Goal: Task Accomplishment & Management: Manage account settings

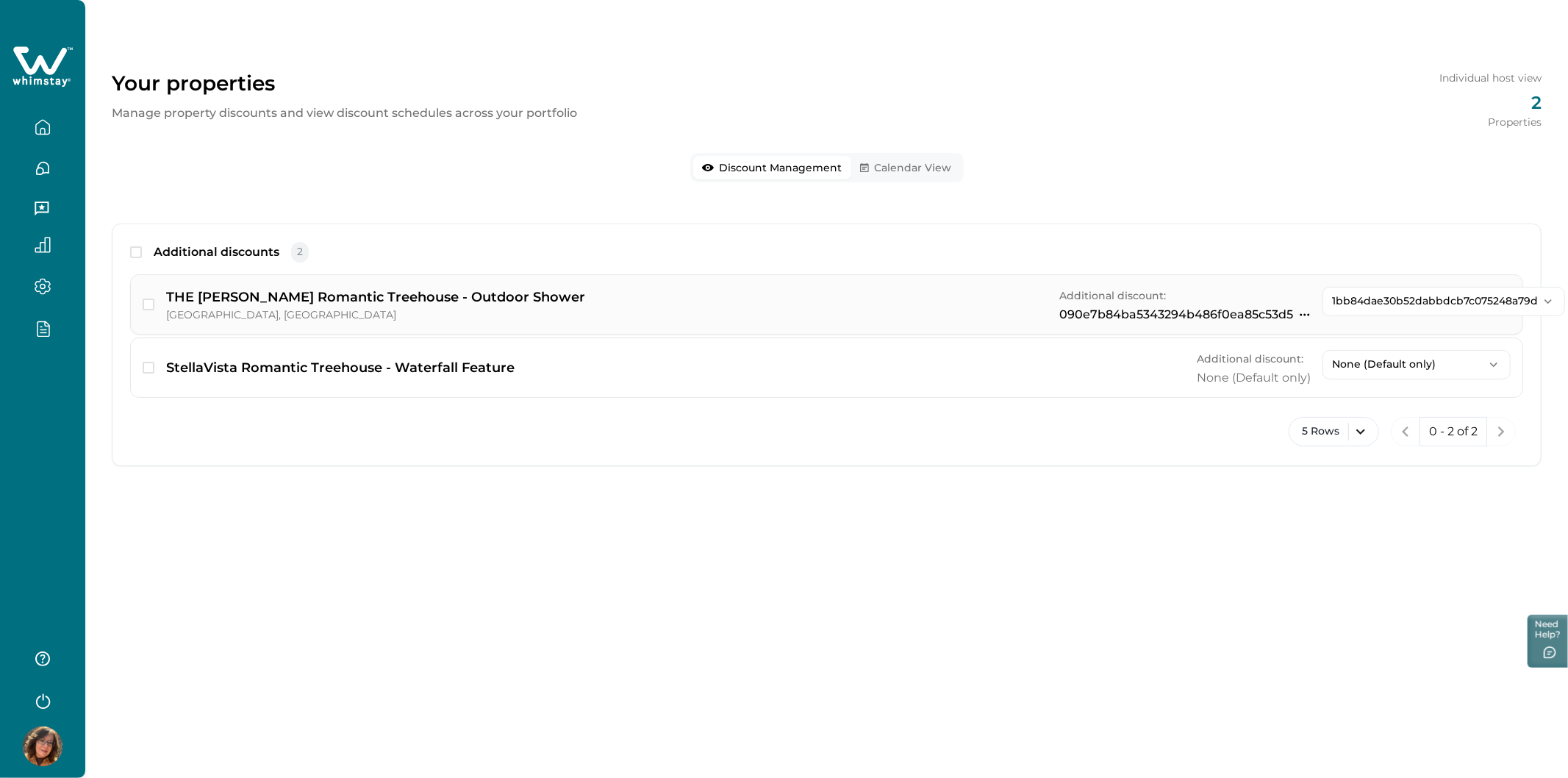
click at [1100, 304] on p "1bb84dae30b52dabbdcb7c075248a79d" at bounding box center [1434, 301] width 206 height 13
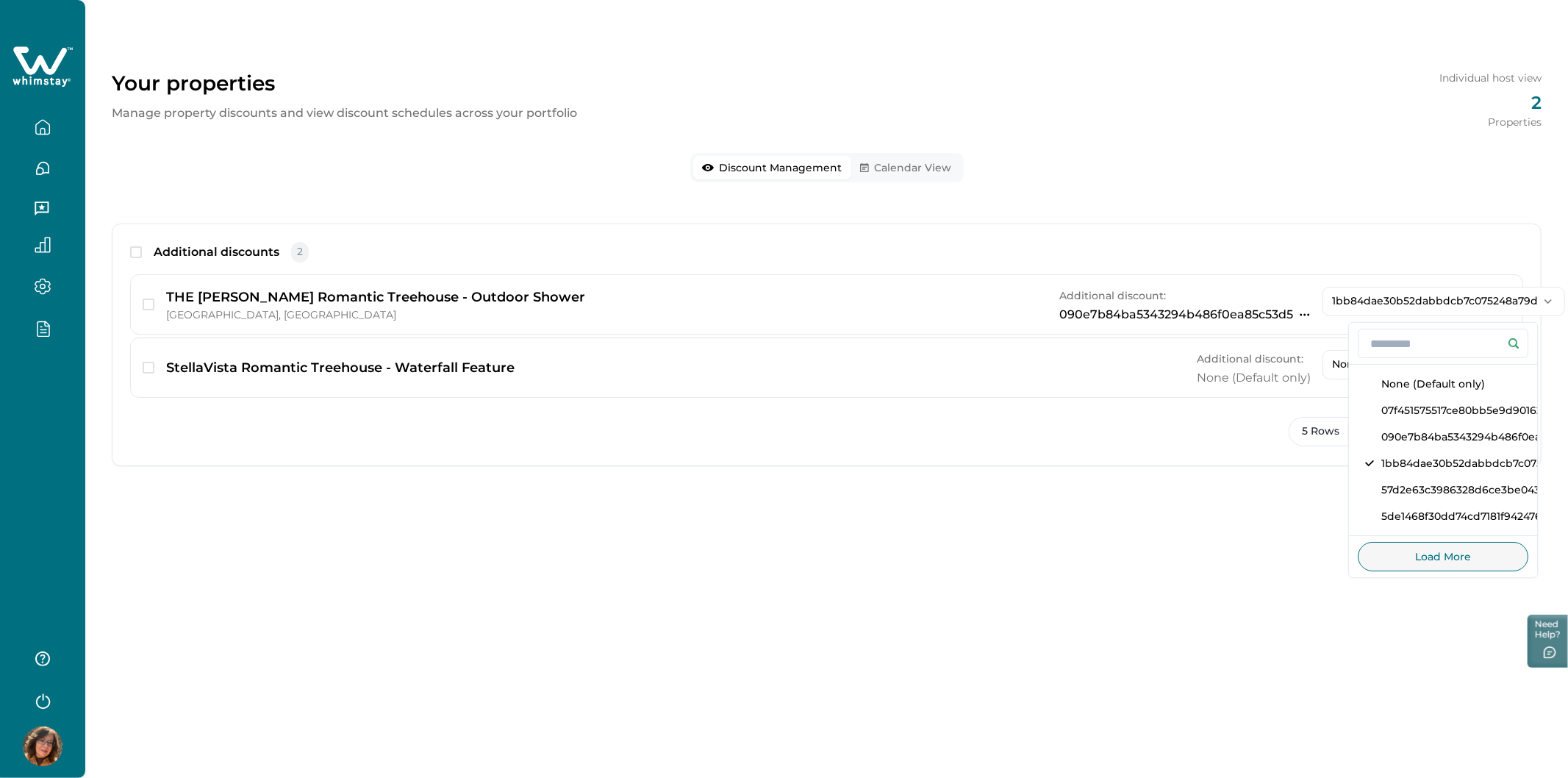
click at [1100, 258] on div "Additional discounts 2" at bounding box center [826, 258] width 1393 height 33
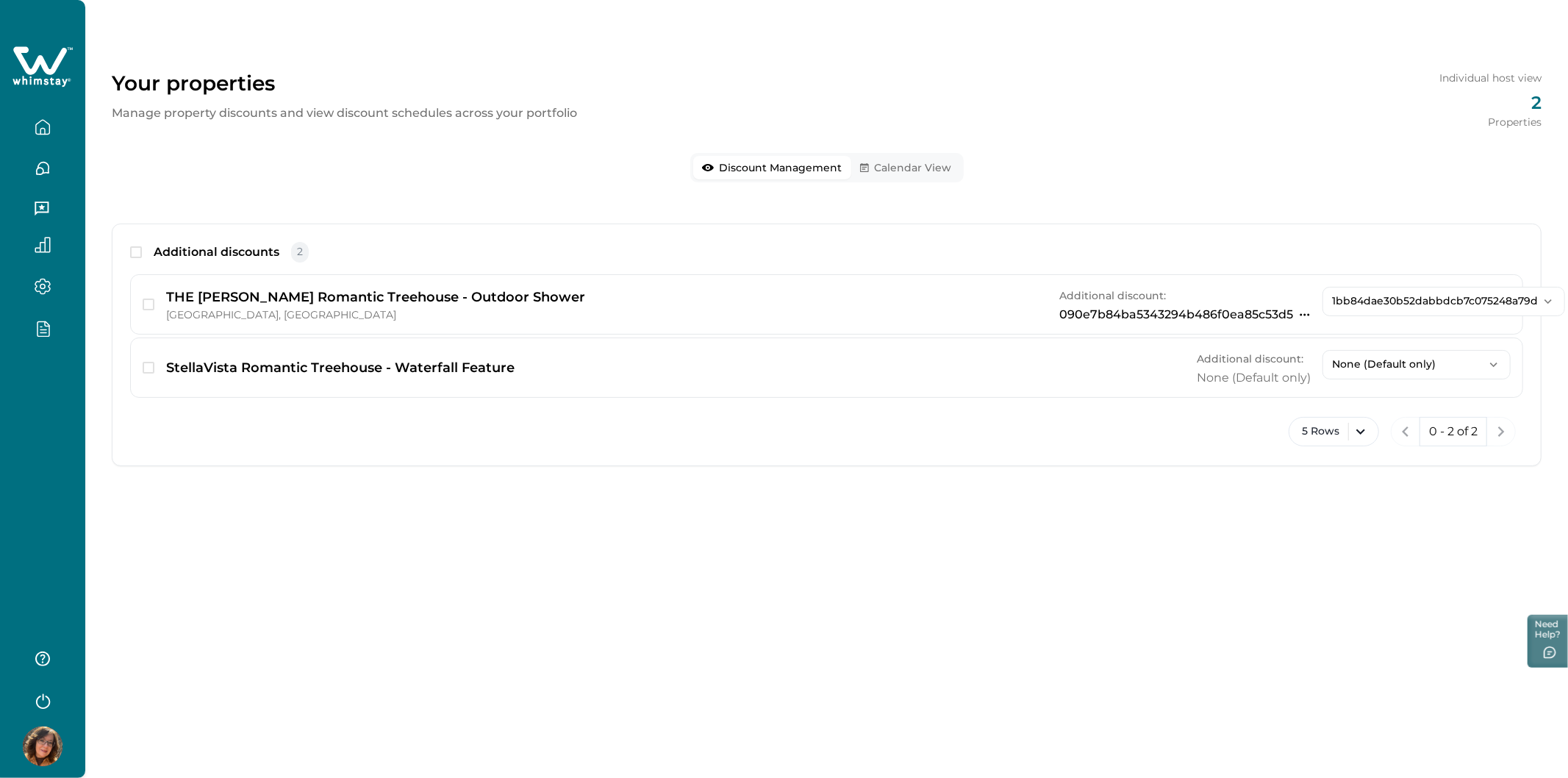
click at [34, 705] on icon "button" at bounding box center [43, 700] width 22 height 22
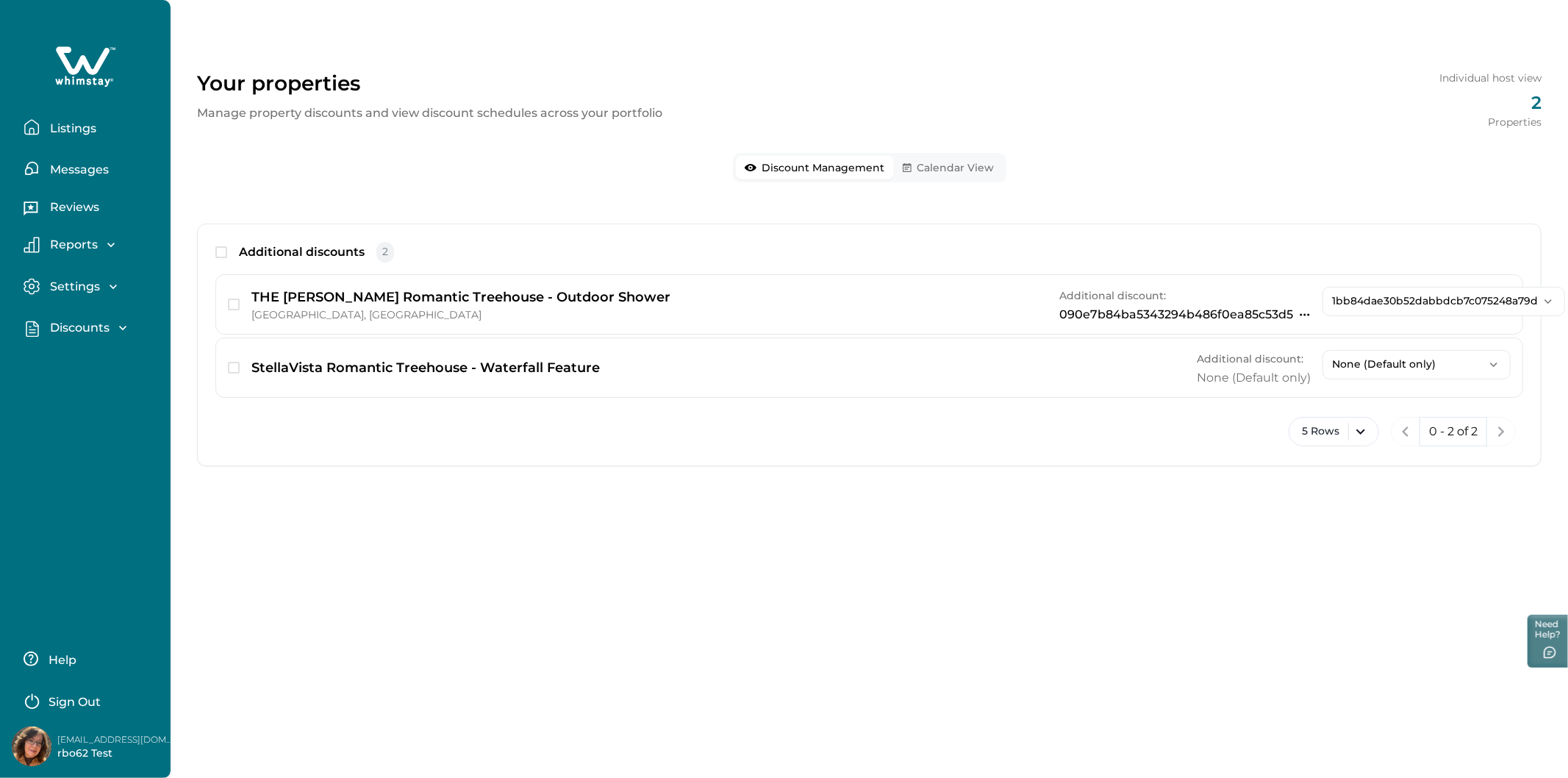
click at [83, 703] on p "Sign Out" at bounding box center [74, 702] width 52 height 15
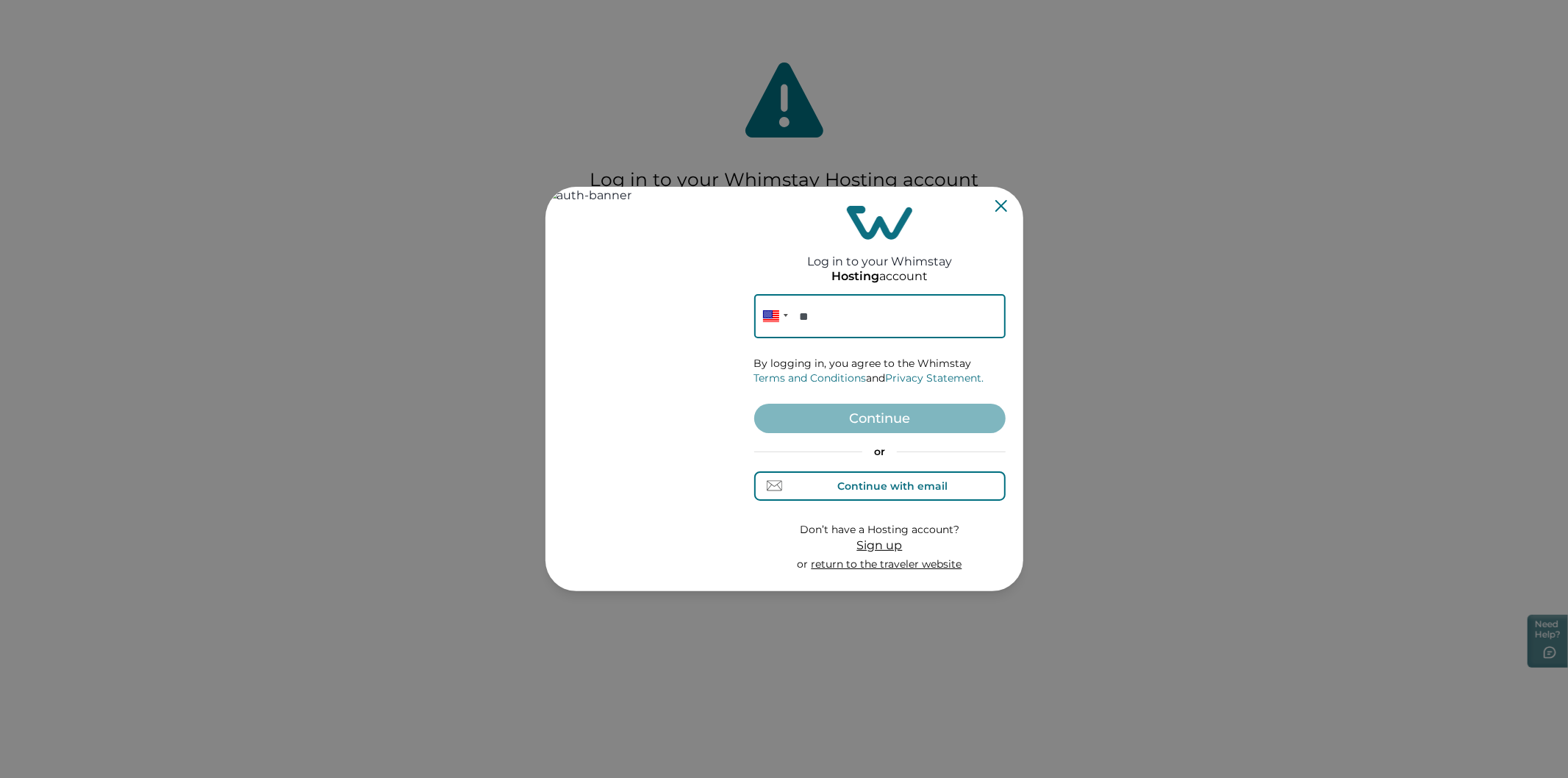
click at [923, 491] on div "Continue with email" at bounding box center [892, 486] width 111 height 12
click at [876, 326] on input at bounding box center [879, 316] width 252 height 44
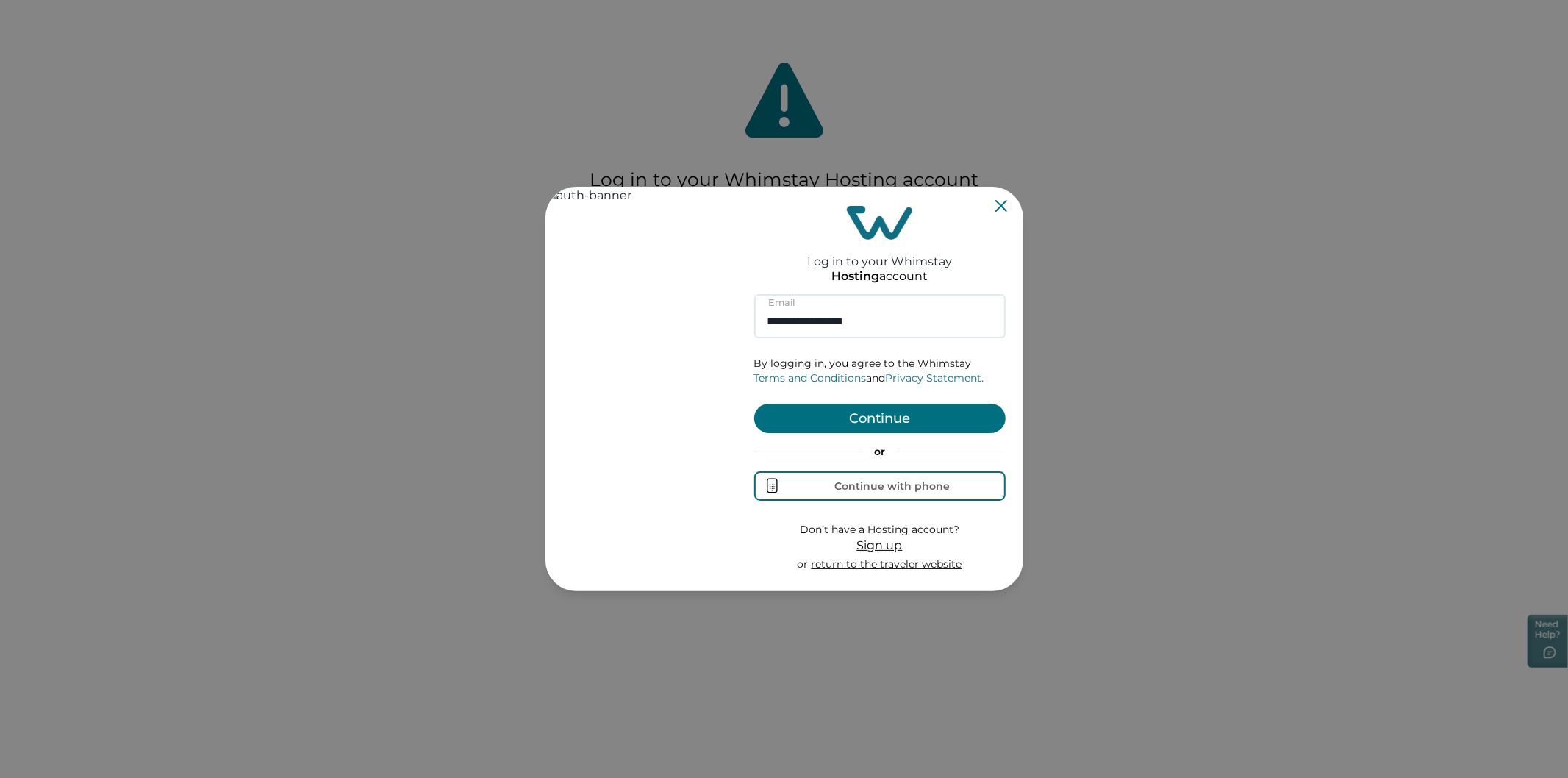
type input "**********"
click at [889, 421] on button "Continue" at bounding box center [879, 419] width 252 height 30
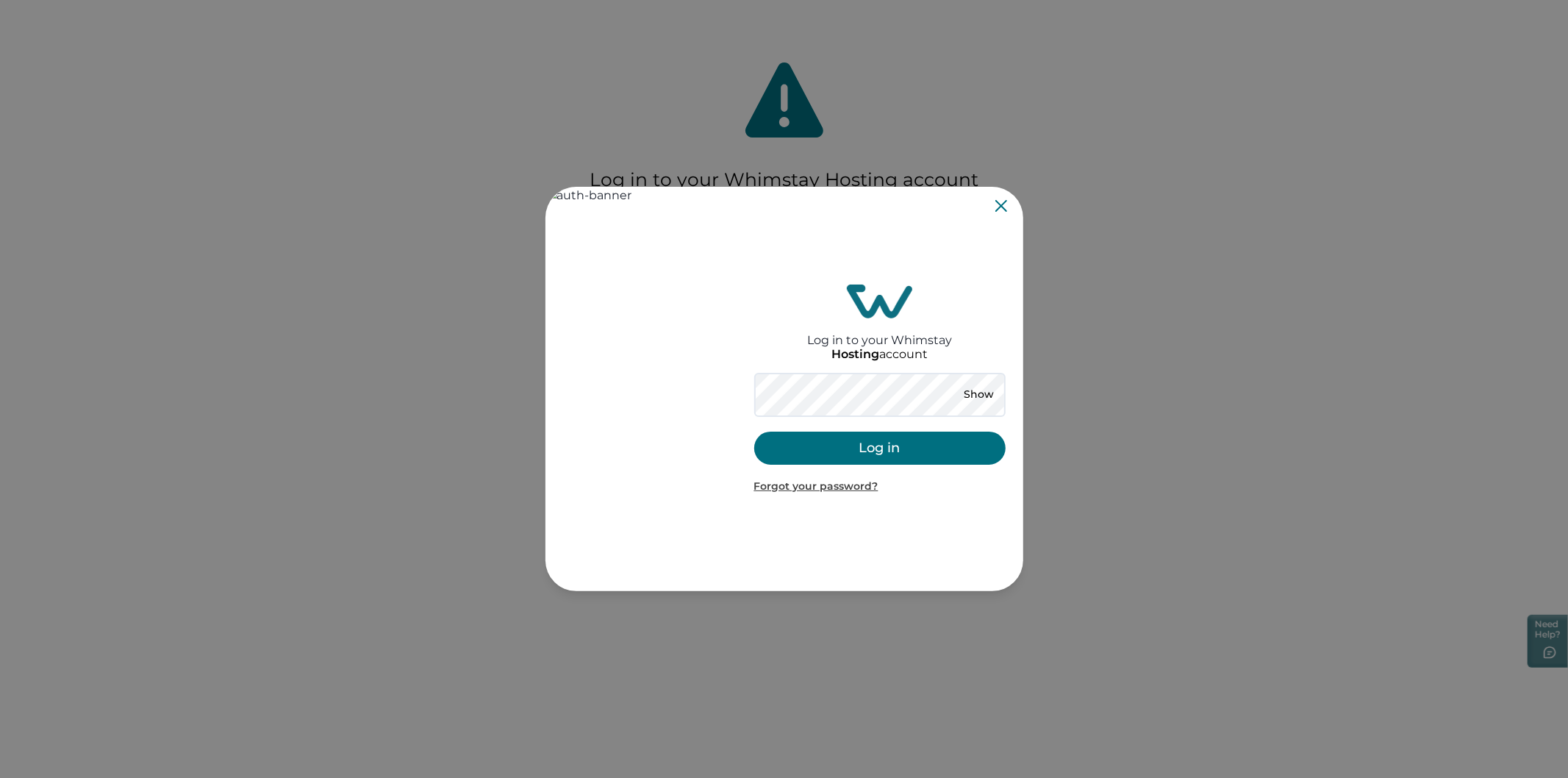
click at [893, 439] on button "Log in" at bounding box center [879, 448] width 252 height 33
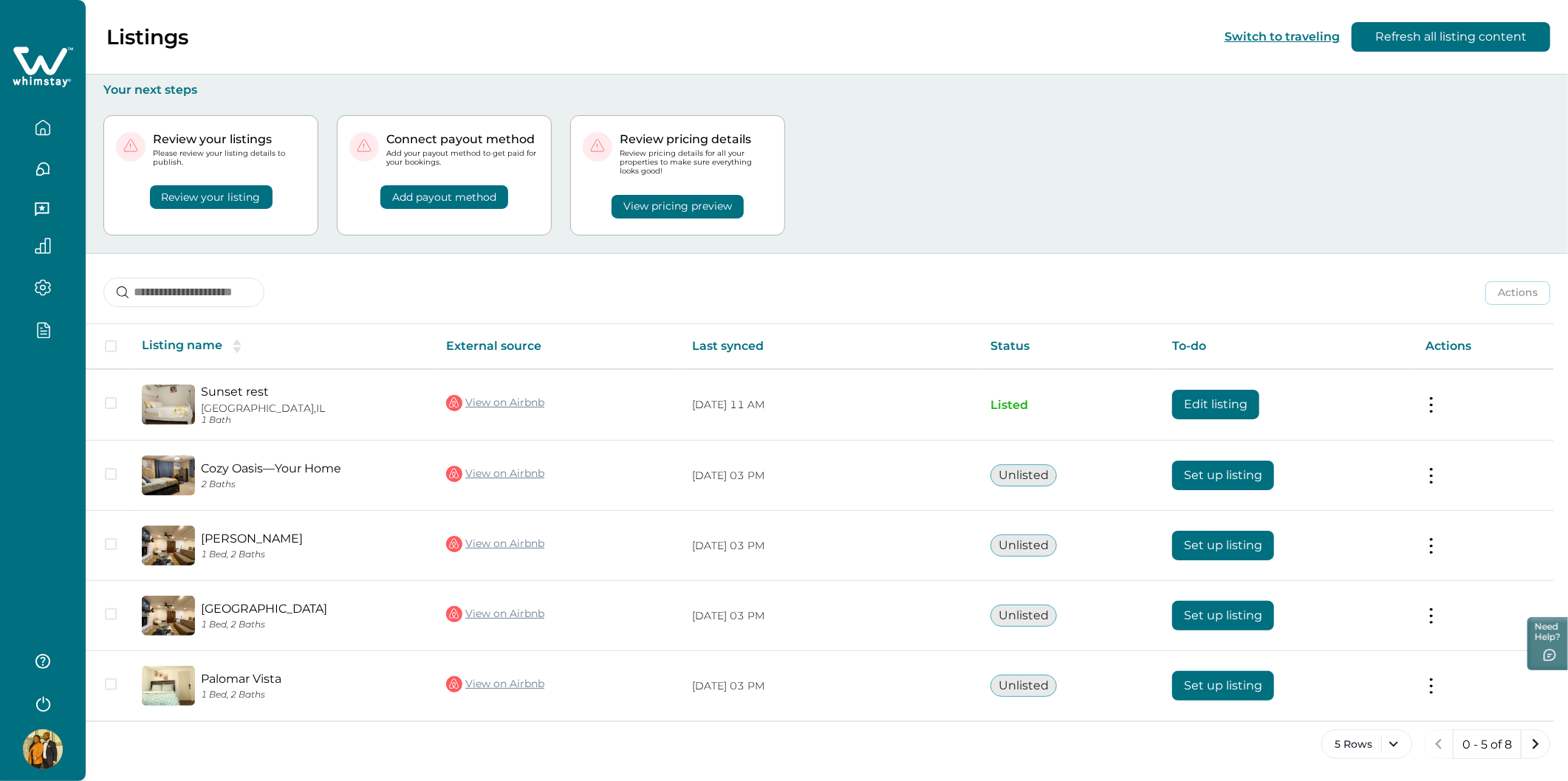
click at [35, 331] on icon "button" at bounding box center [43, 329] width 16 height 17
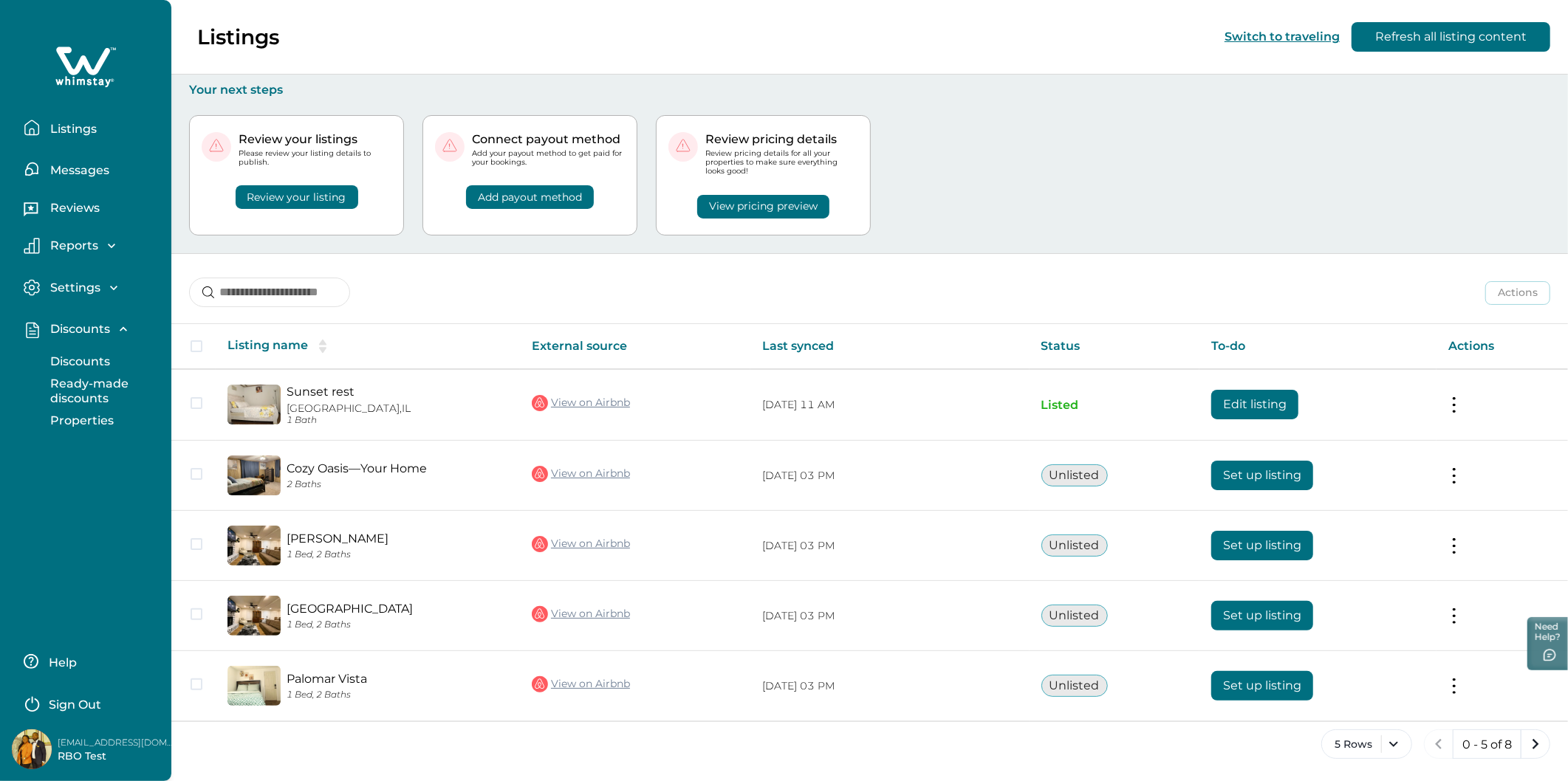
click at [80, 429] on button "Properties" at bounding box center [102, 421] width 136 height 30
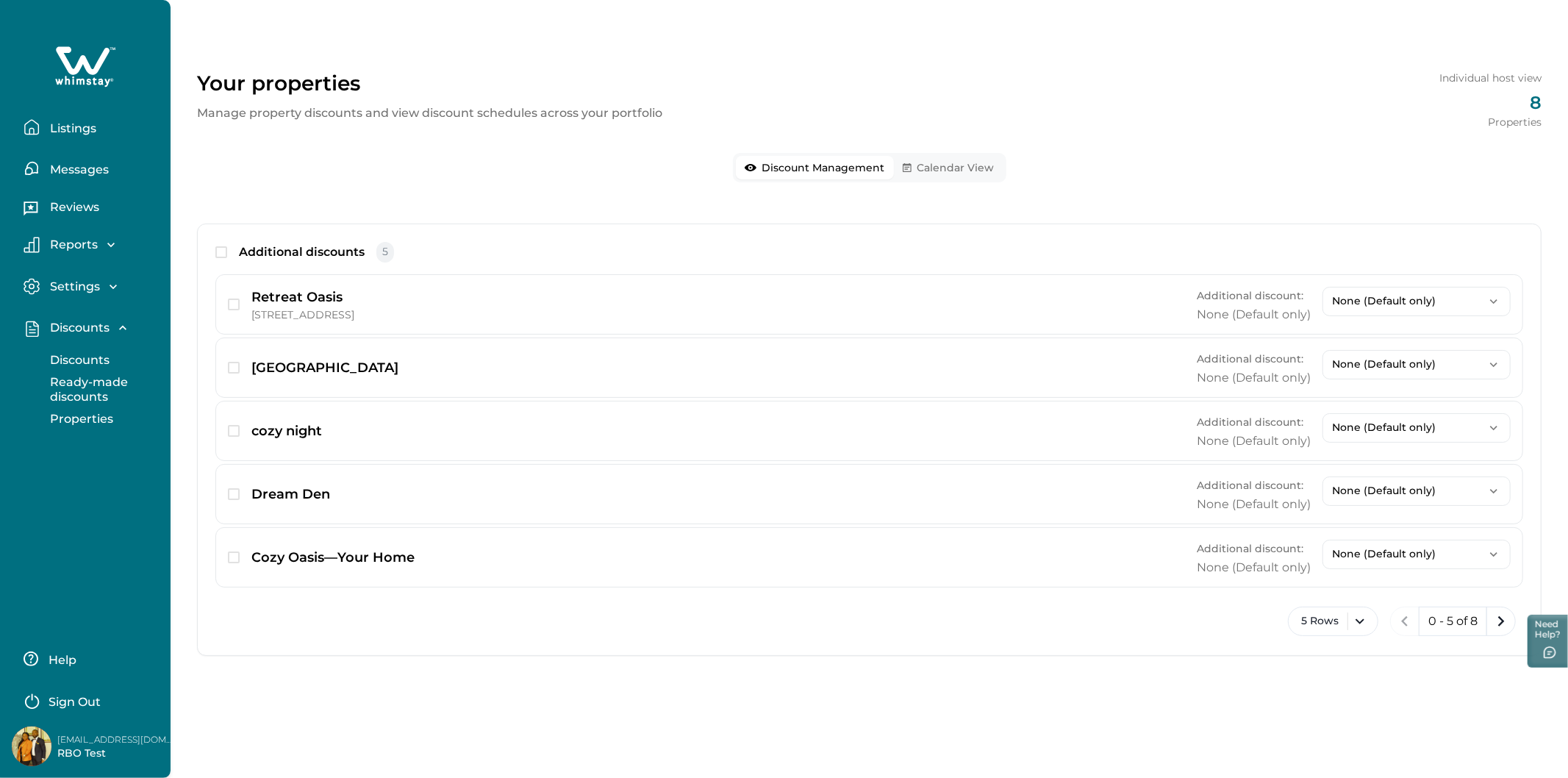
click at [951, 156] on button "Calendar View" at bounding box center [948, 168] width 110 height 24
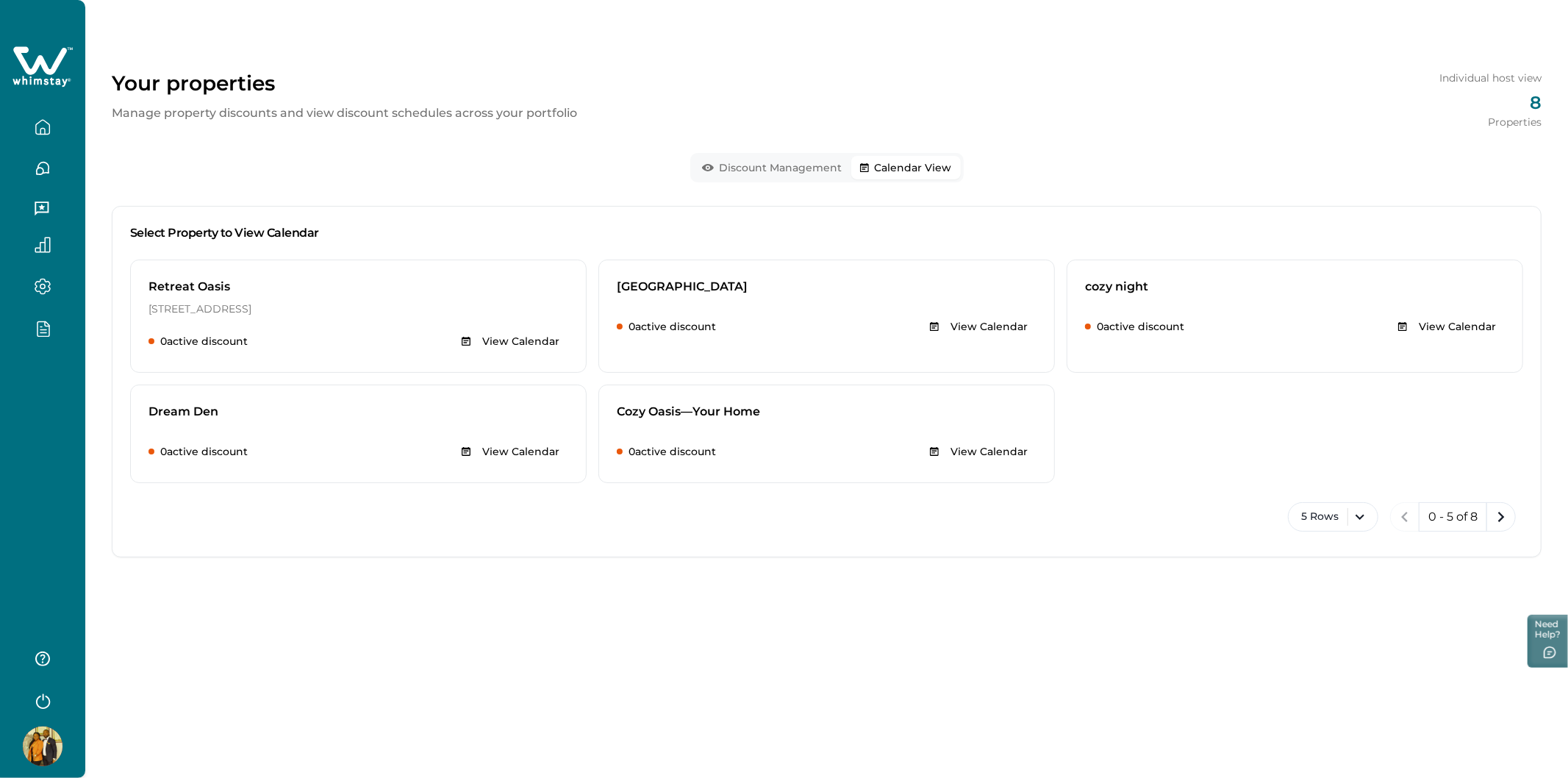
click at [69, 39] on div at bounding box center [42, 180] width 85 height 361
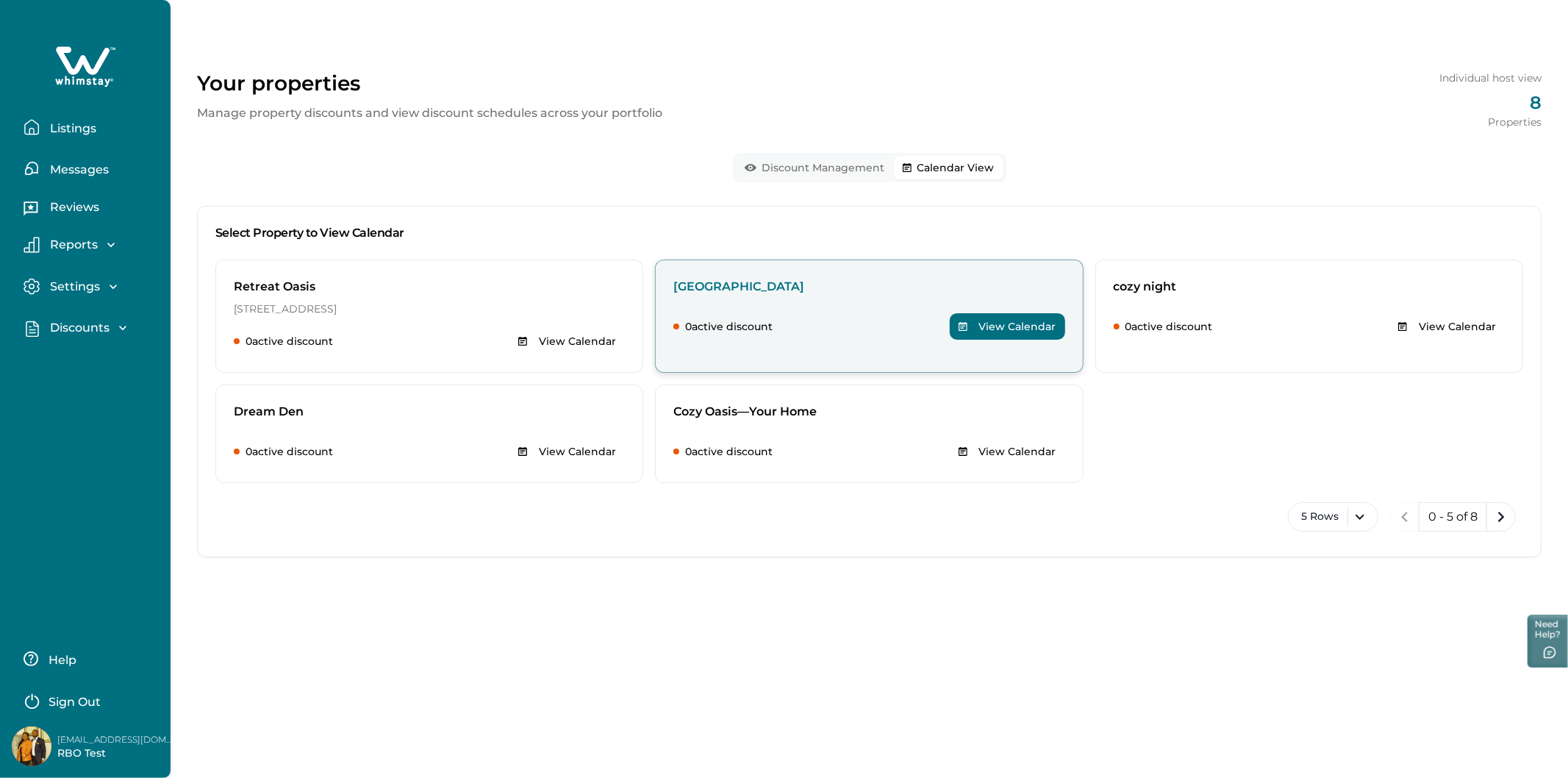
click at [788, 307] on div "Cavern Desert 0 active discount View Calendar" at bounding box center [868, 316] width 427 height 114
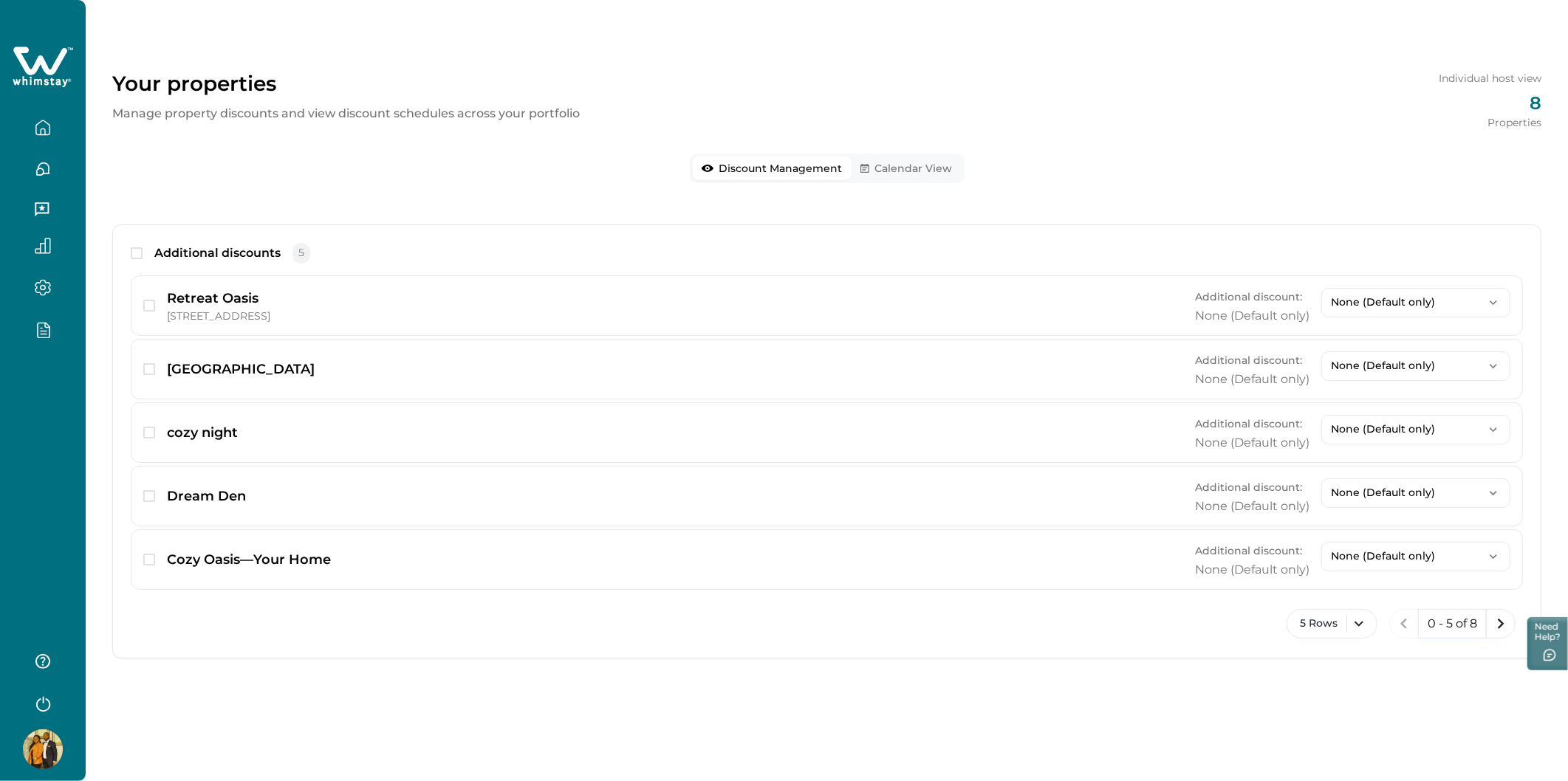
click at [747, 160] on button "Discount Management" at bounding box center [772, 168] width 159 height 24
click at [872, 166] on icon "button" at bounding box center [869, 168] width 9 height 9
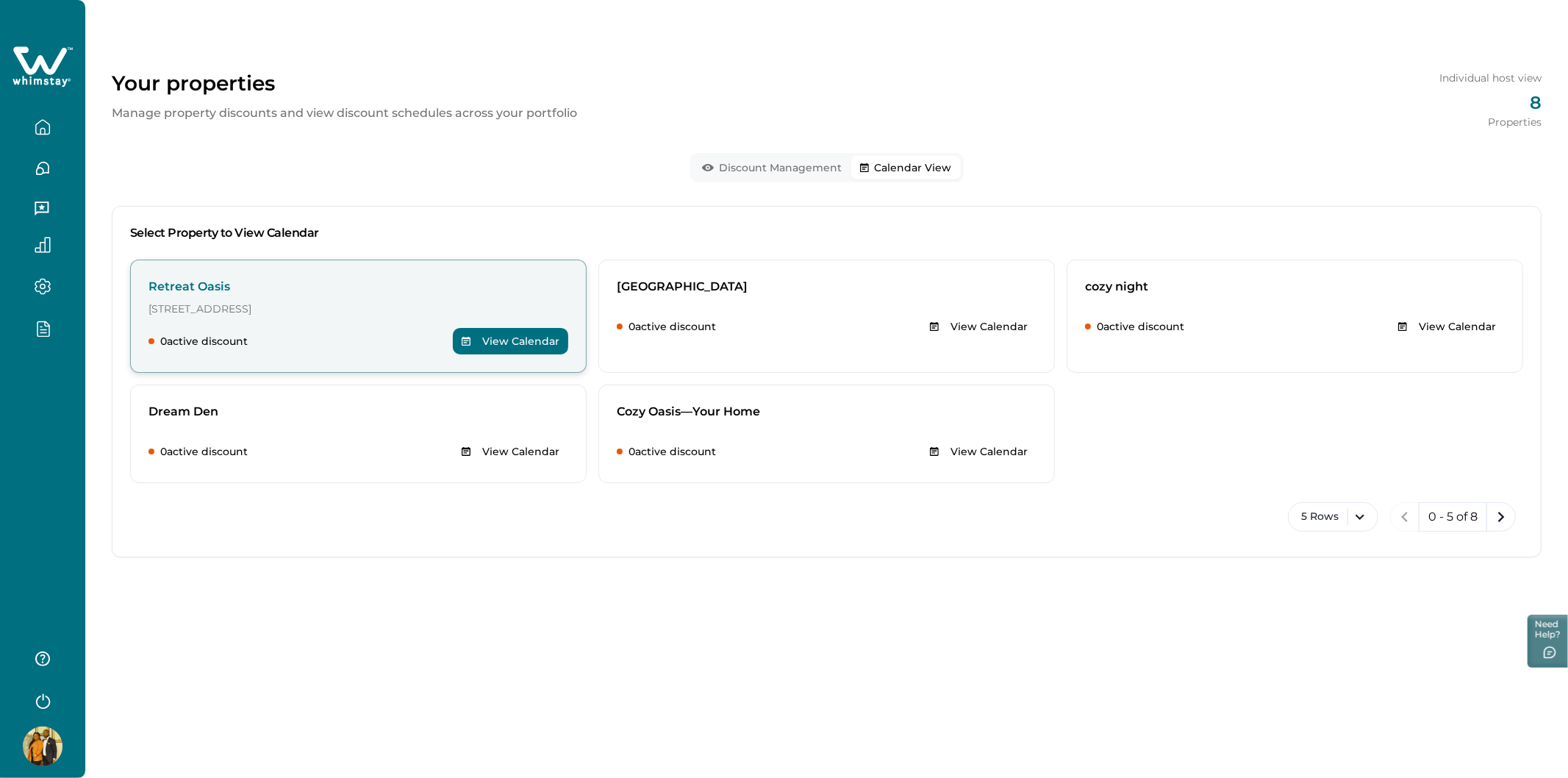
click at [335, 316] on p "[STREET_ADDRESS]" at bounding box center [358, 309] width 420 height 15
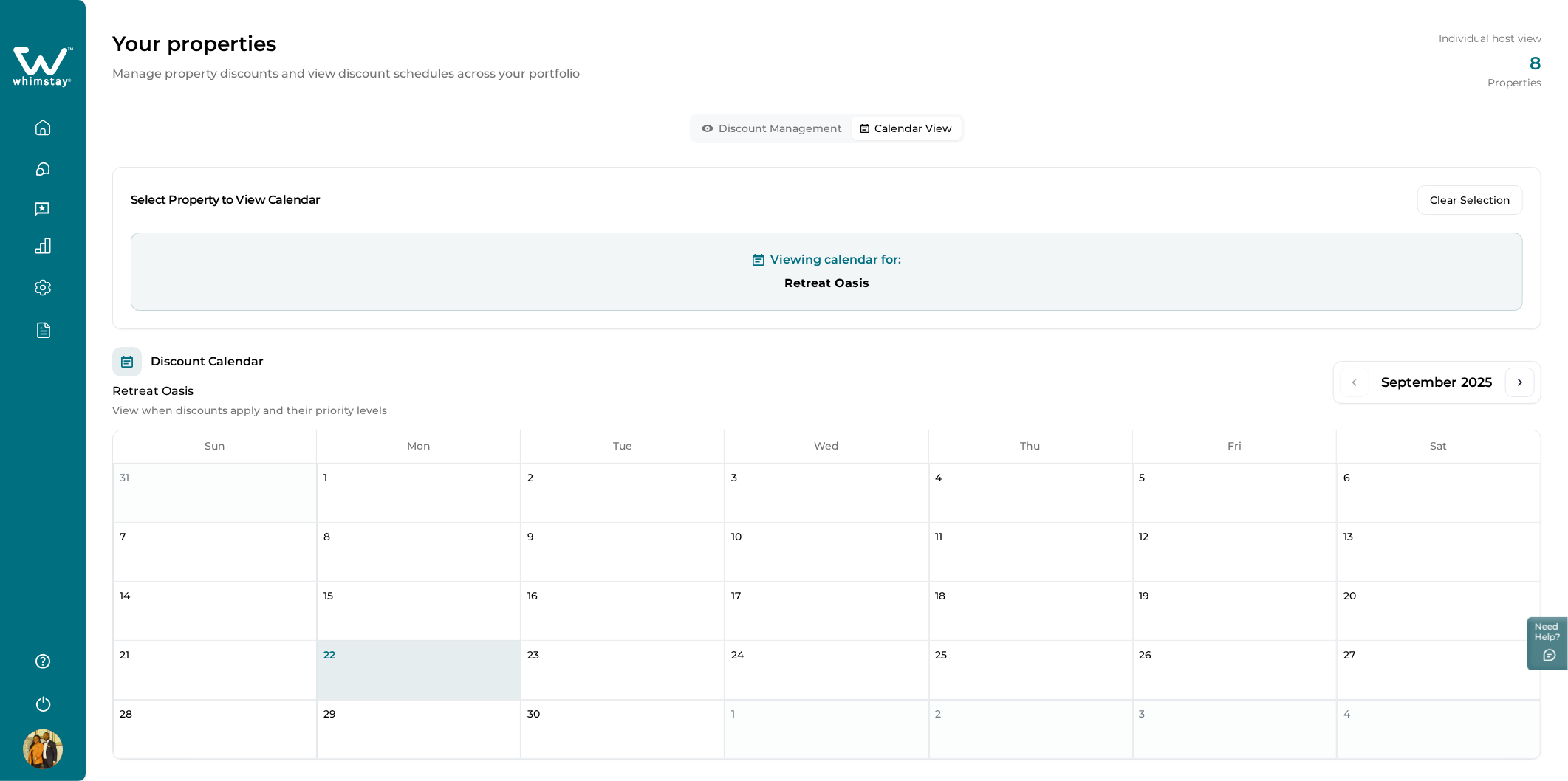
scroll to position [62, 0]
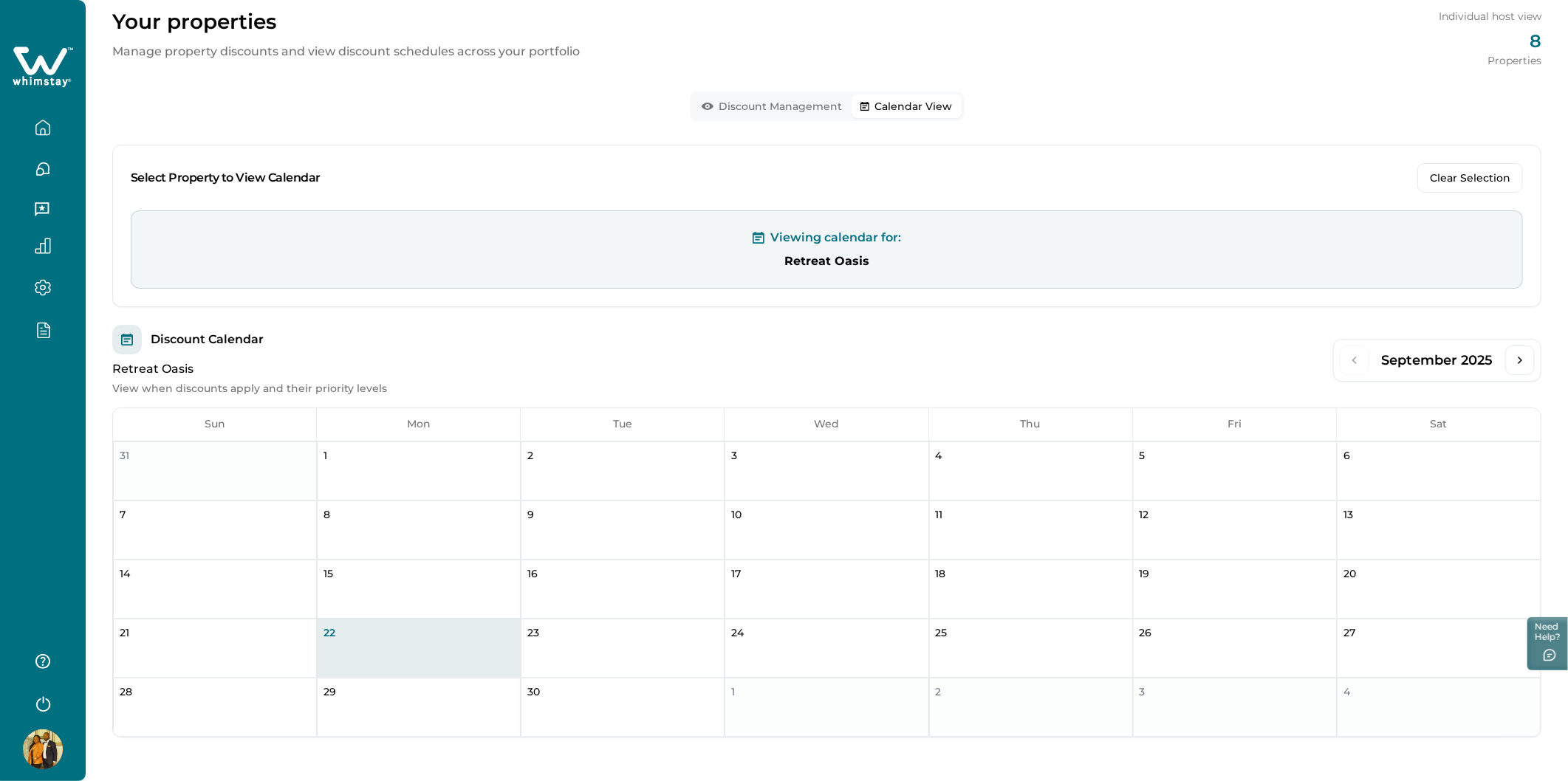
click at [76, 114] on div at bounding box center [42, 181] width 86 height 362
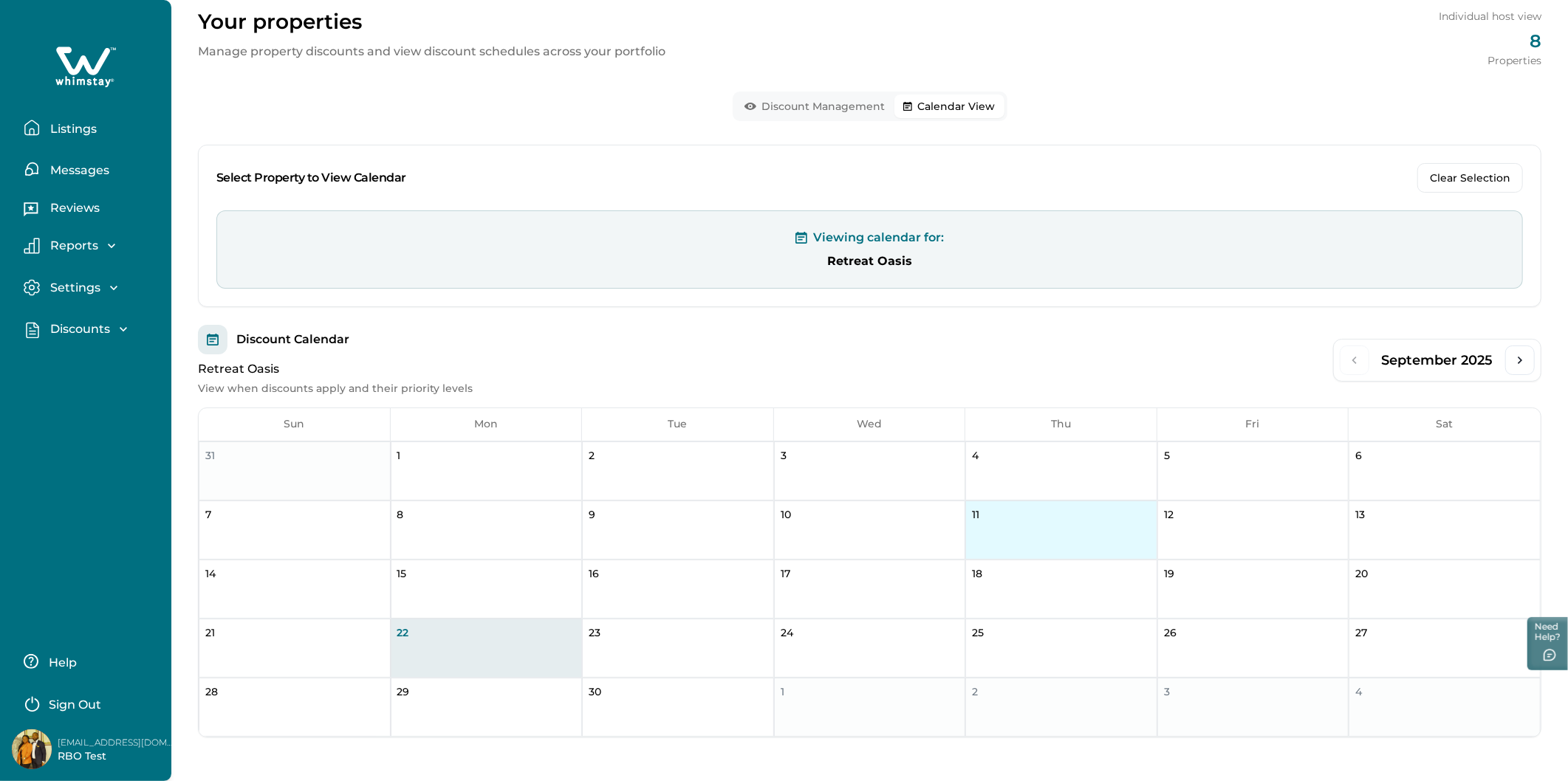
scroll to position [0, 0]
